Goal: Task Accomplishment & Management: Use online tool/utility

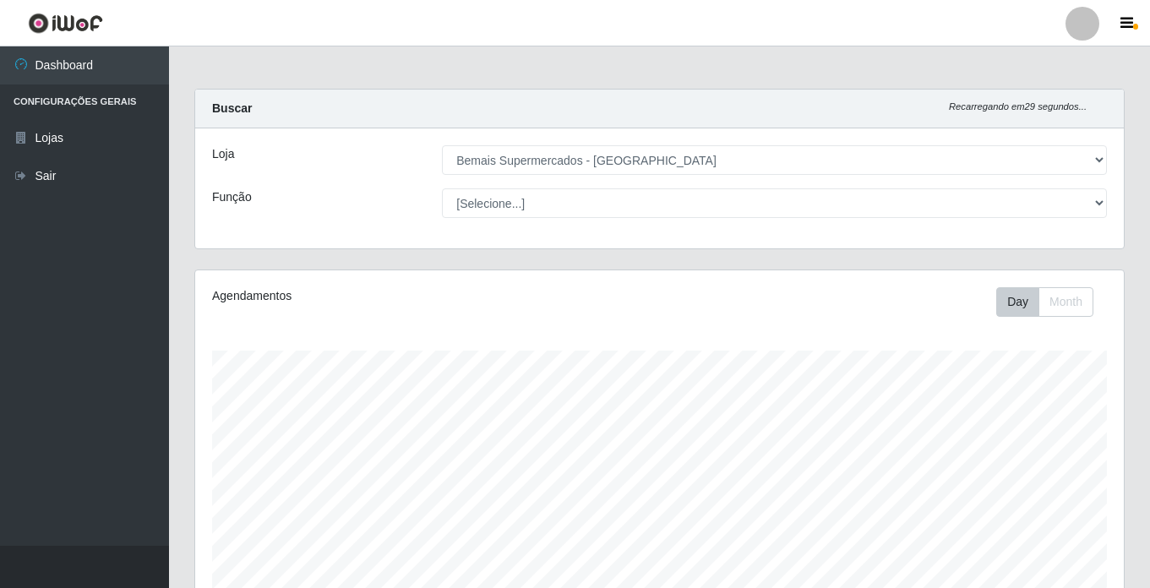
select select "250"
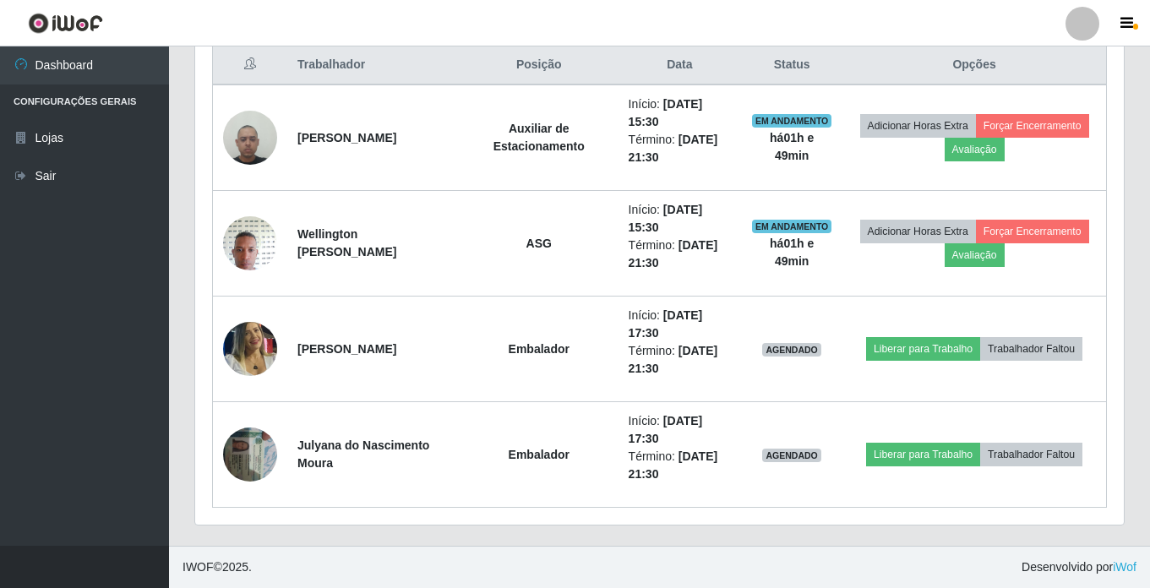
scroll to position [351, 929]
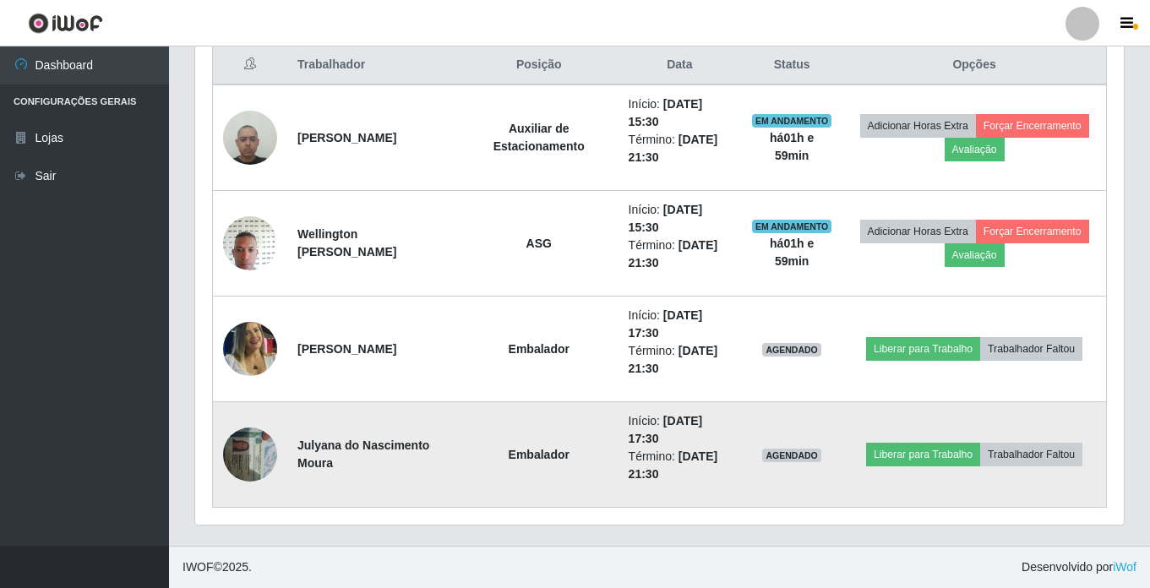
click at [250, 447] on img at bounding box center [250, 454] width 54 height 72
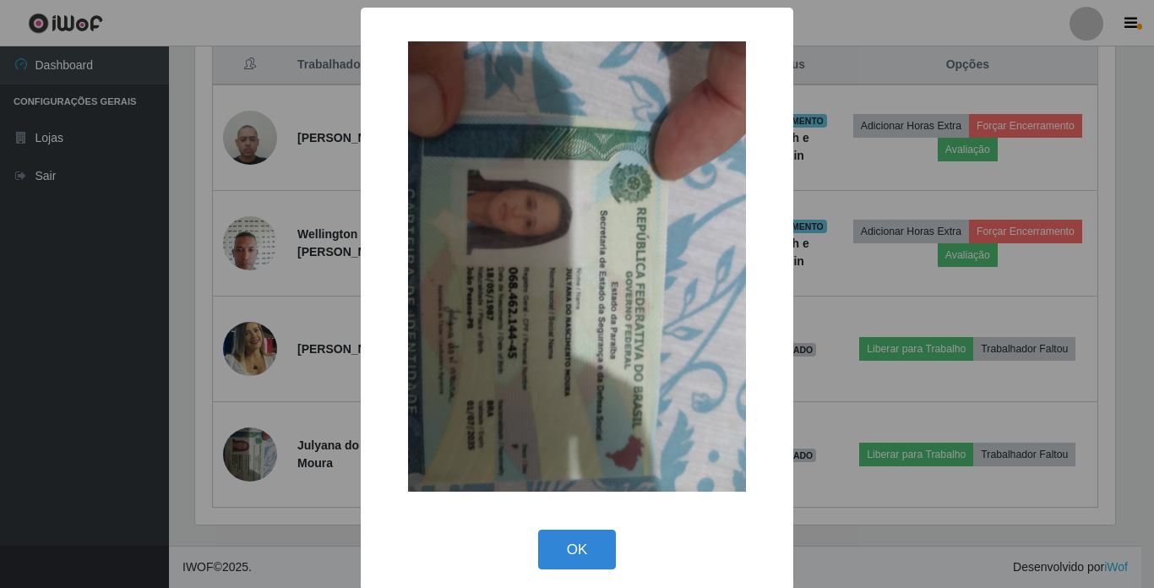
click at [235, 450] on div "× OK Cancel" at bounding box center [577, 294] width 1154 height 588
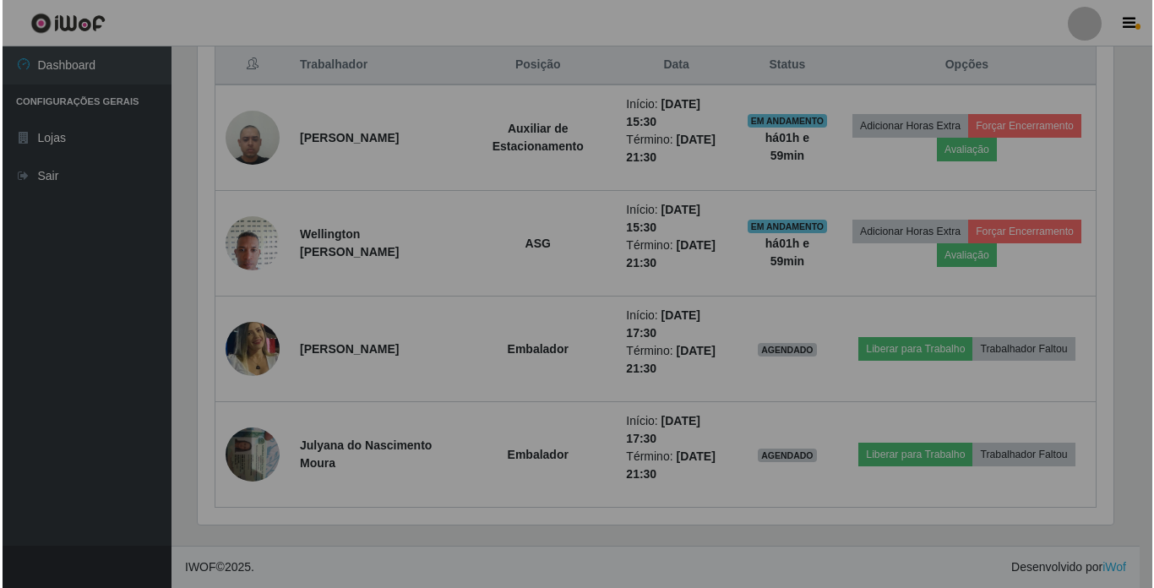
scroll to position [351, 929]
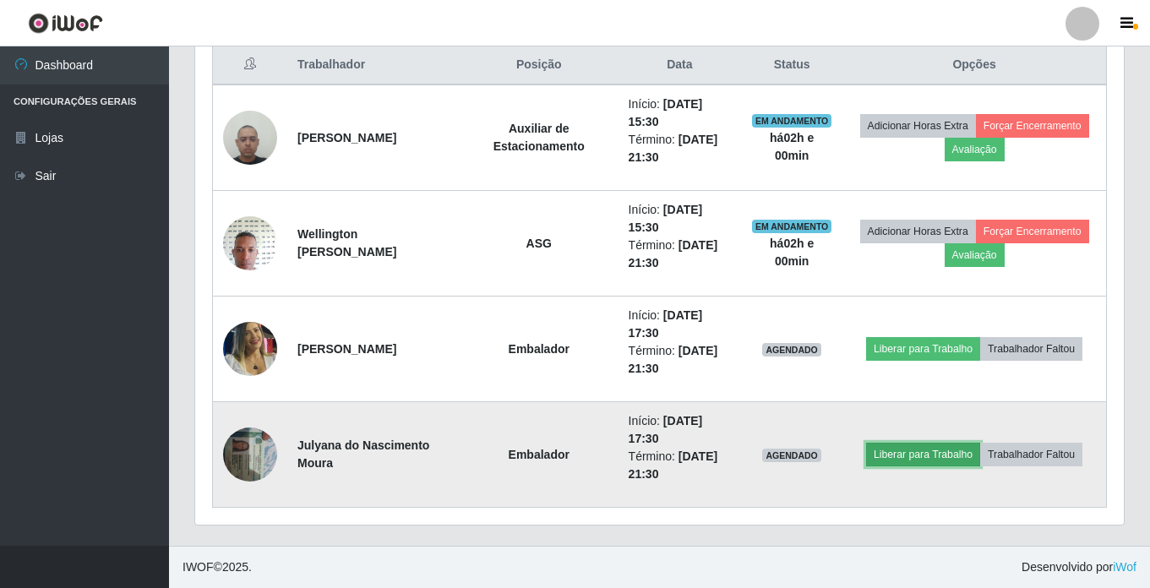
click at [936, 457] on button "Liberar para Trabalho" at bounding box center [923, 455] width 114 height 24
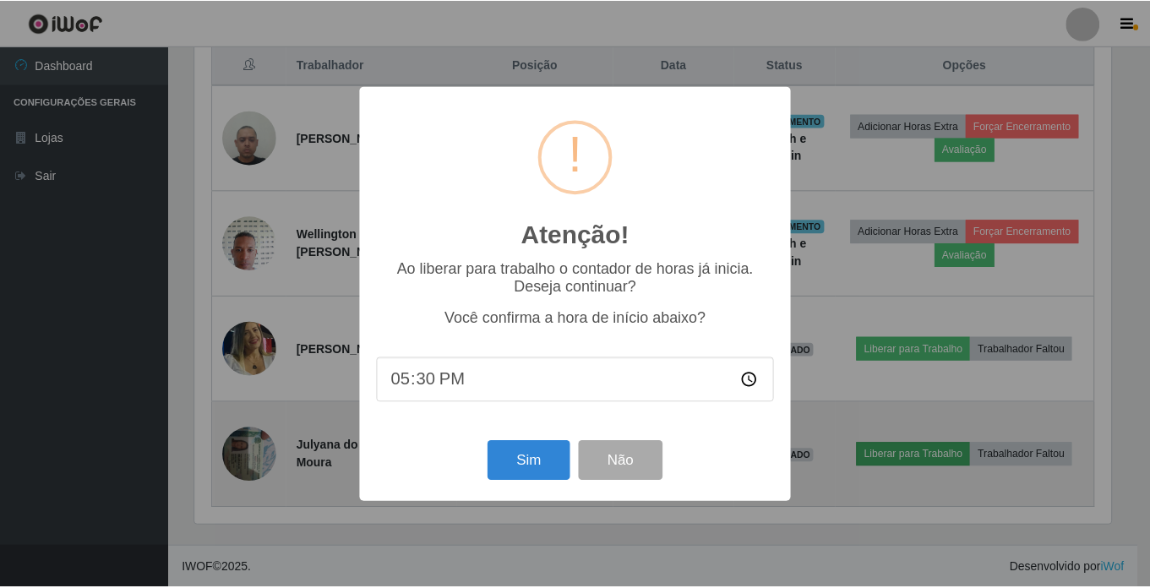
scroll to position [351, 920]
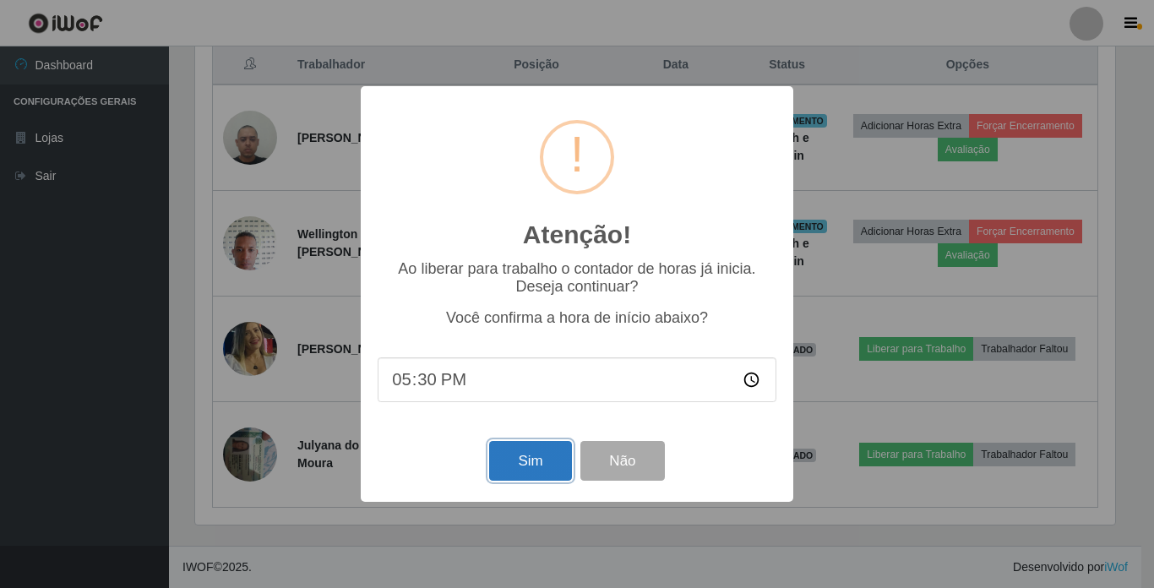
click at [532, 462] on button "Sim" at bounding box center [530, 461] width 82 height 40
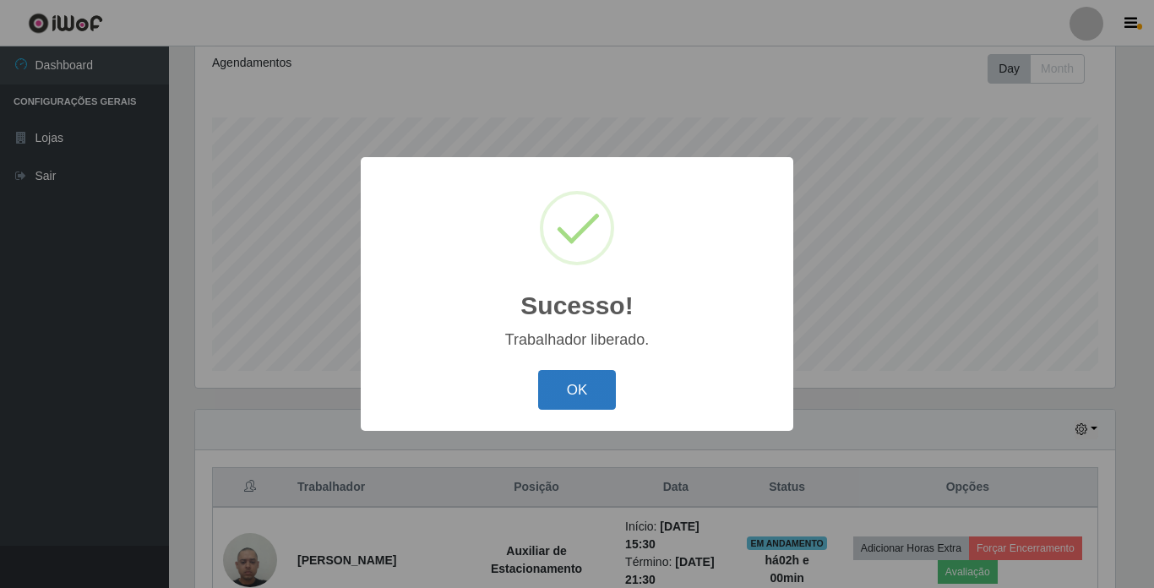
click at [583, 389] on button "OK" at bounding box center [577, 390] width 79 height 40
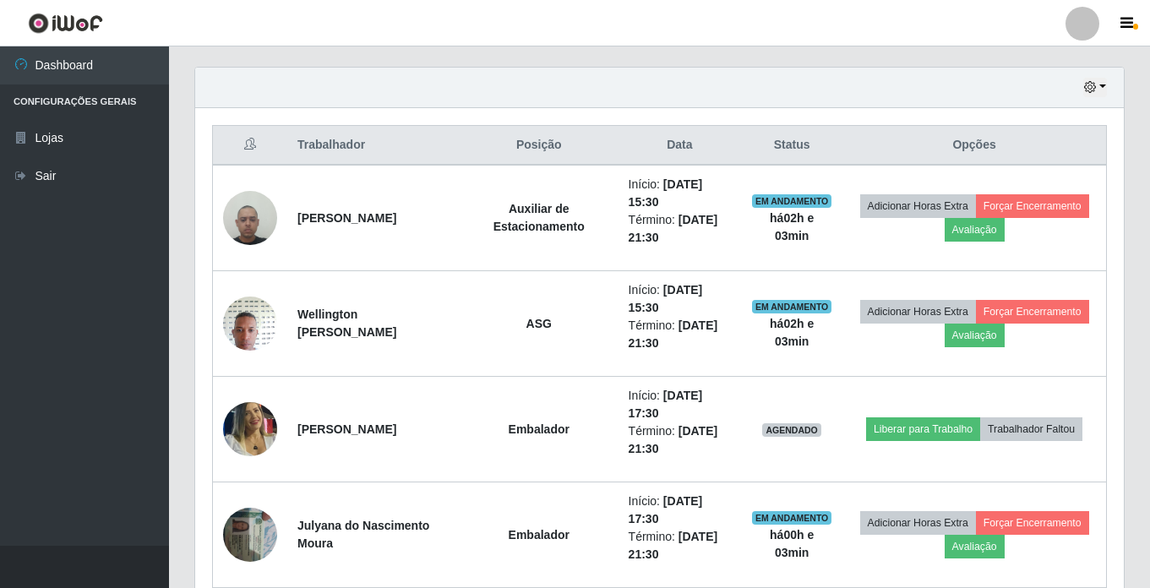
scroll to position [656, 0]
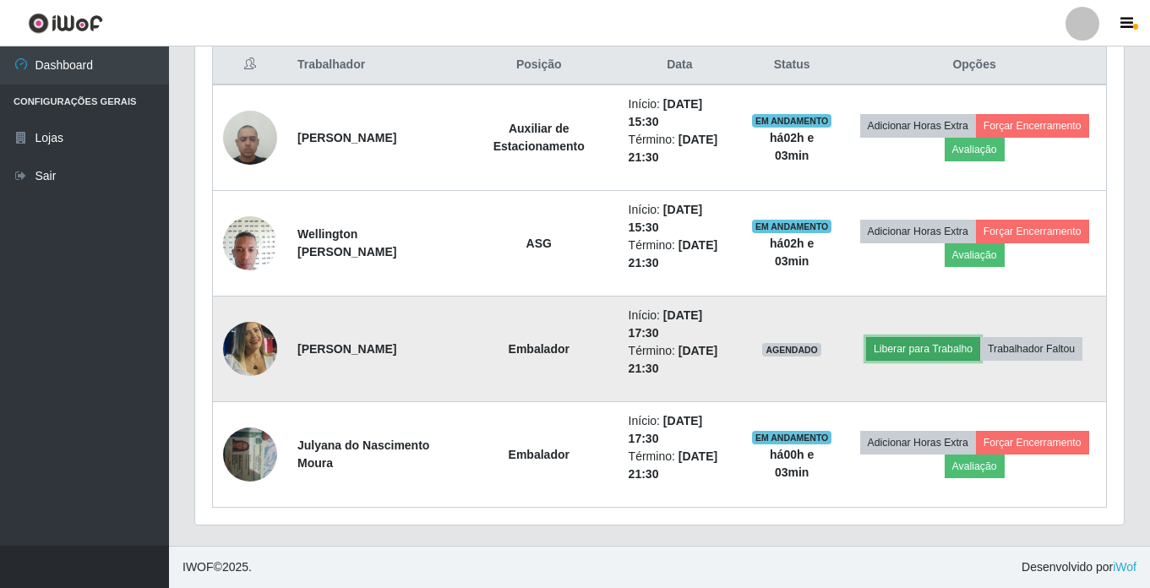
click at [967, 350] on button "Liberar para Trabalho" at bounding box center [923, 349] width 114 height 24
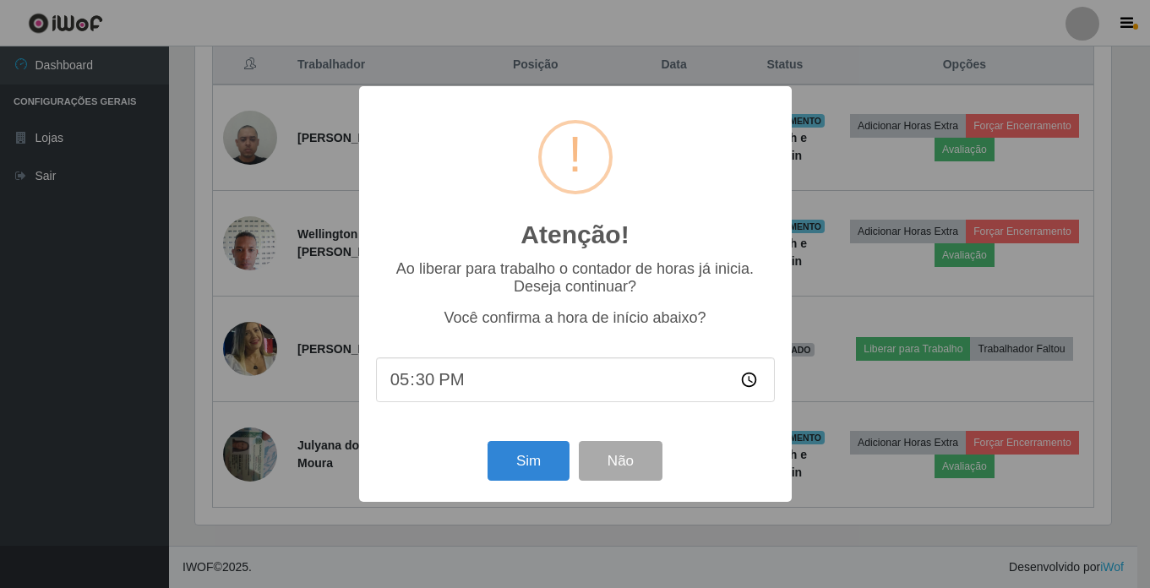
scroll to position [351, 920]
click at [529, 460] on button "Sim" at bounding box center [530, 461] width 82 height 40
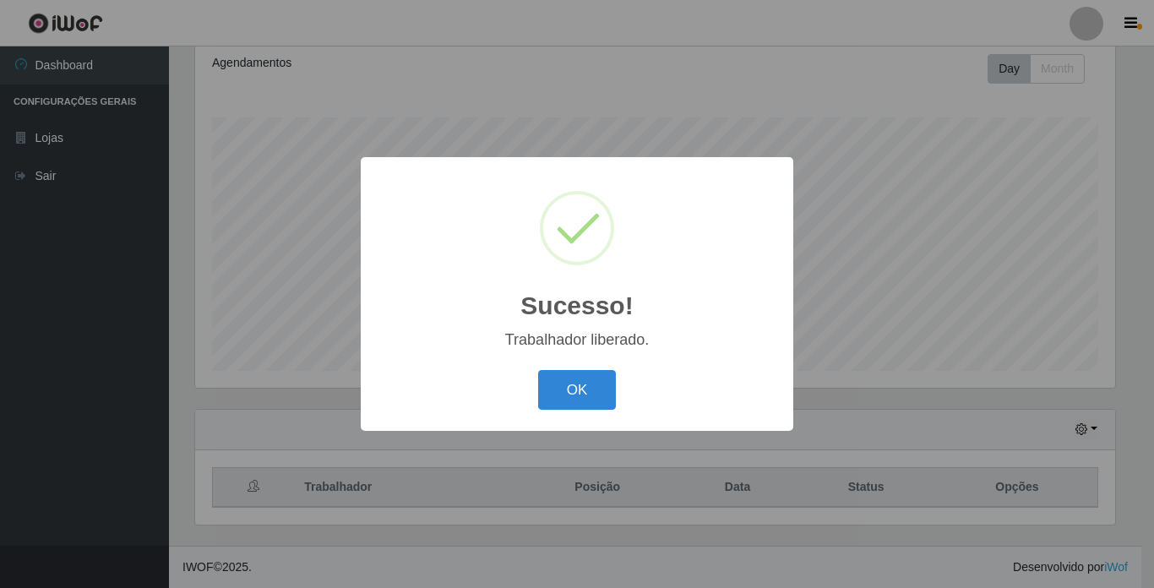
click at [555, 359] on div "Sucesso! × Trabalhador liberado. OK Cancel" at bounding box center [577, 294] width 433 height 274
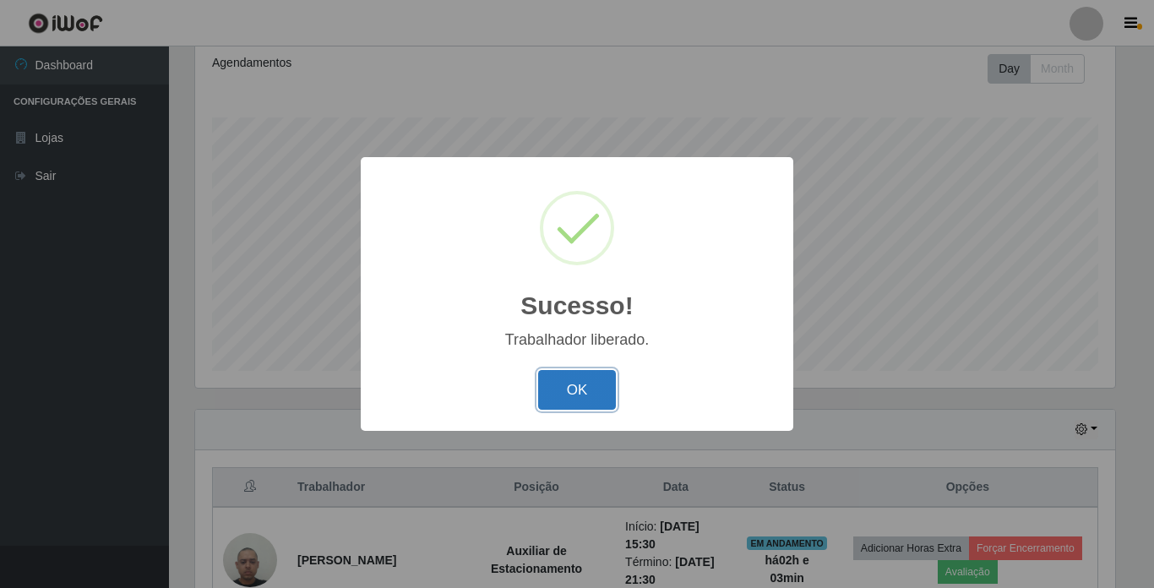
click at [568, 379] on button "OK" at bounding box center [577, 390] width 79 height 40
